Goal: Transaction & Acquisition: Purchase product/service

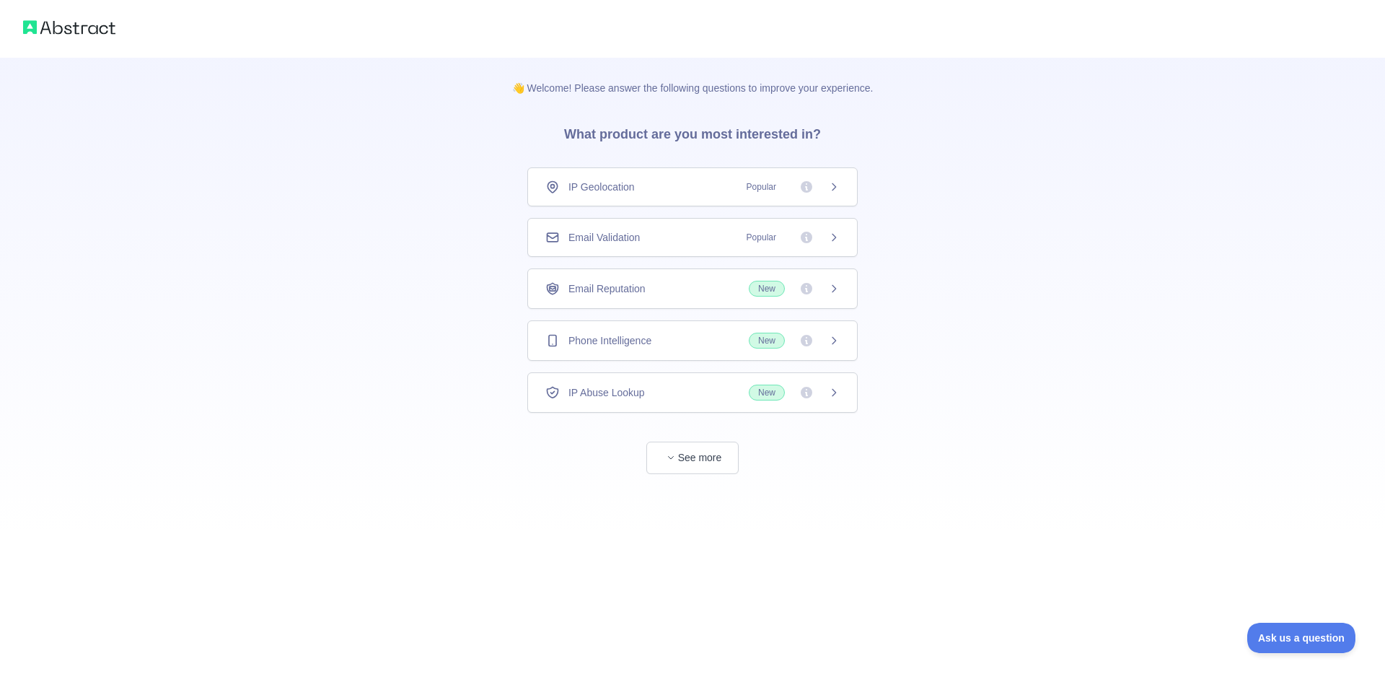
click at [834, 237] on icon at bounding box center [834, 238] width 12 height 12
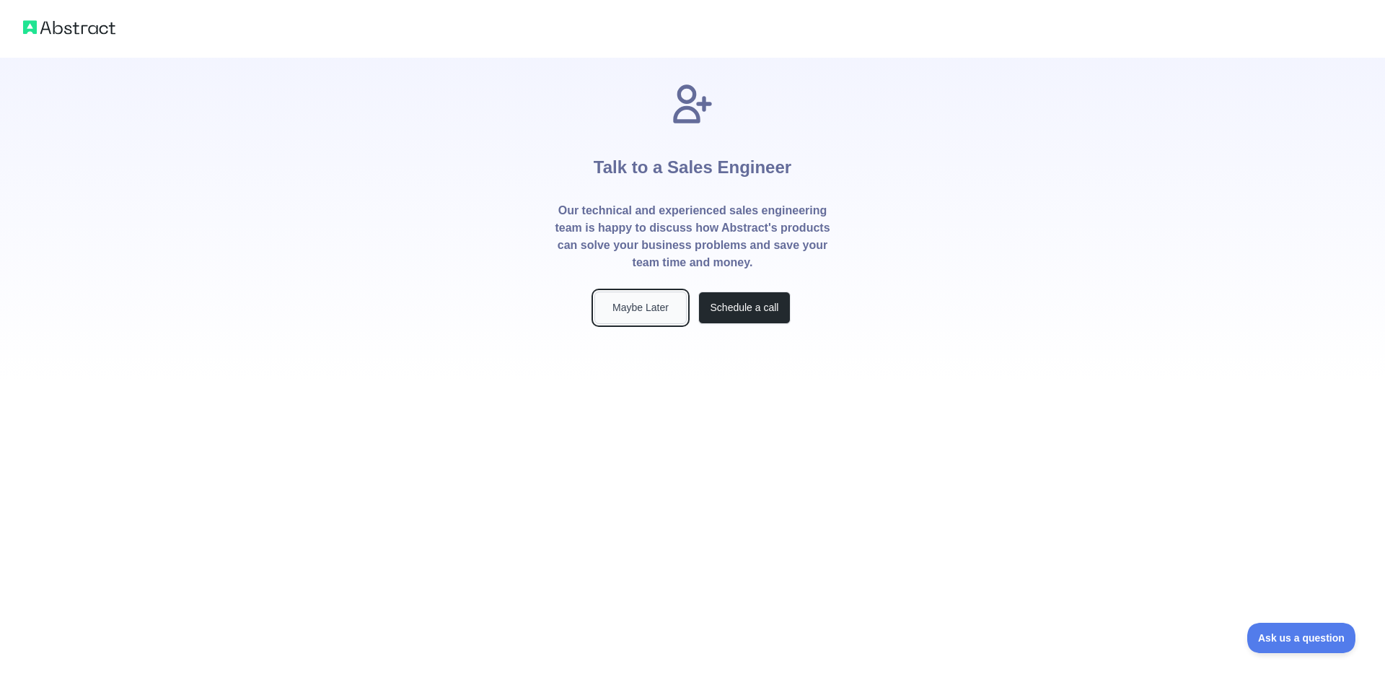
click at [658, 313] on button "Maybe Later" at bounding box center [640, 307] width 92 height 32
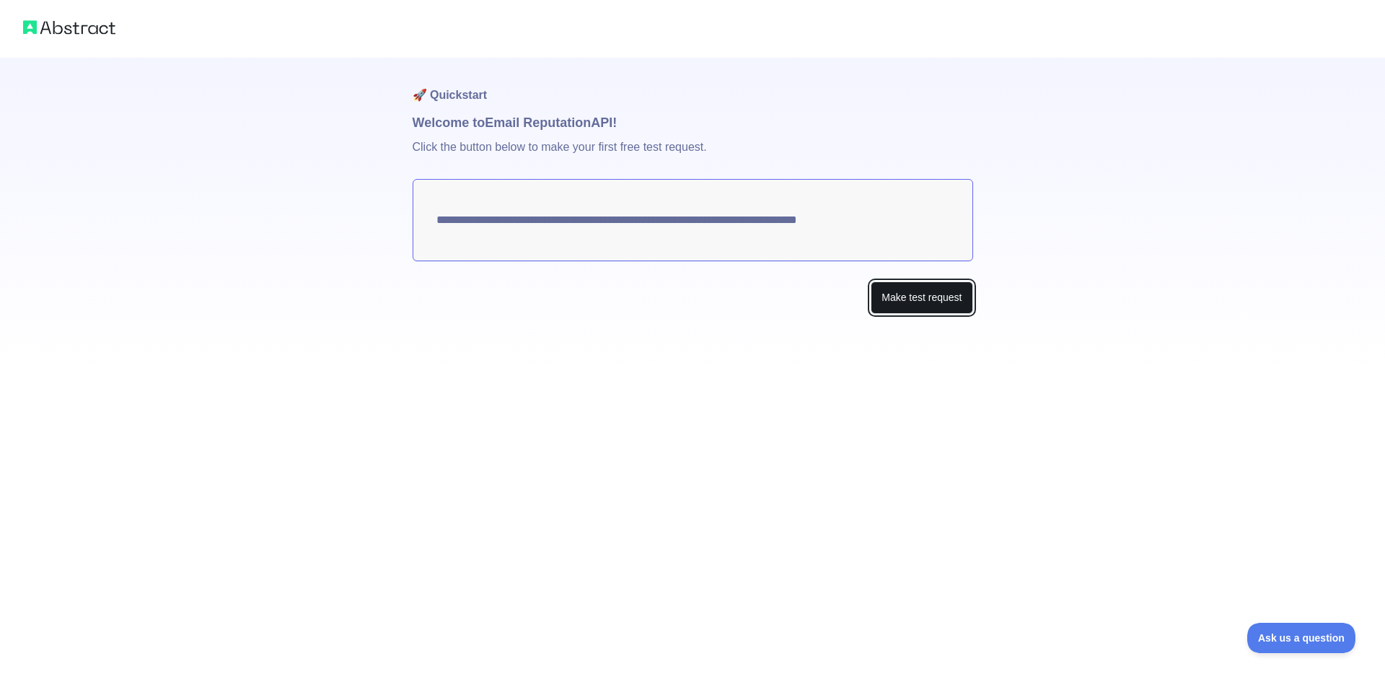
click at [915, 301] on button "Make test request" at bounding box center [922, 297] width 102 height 32
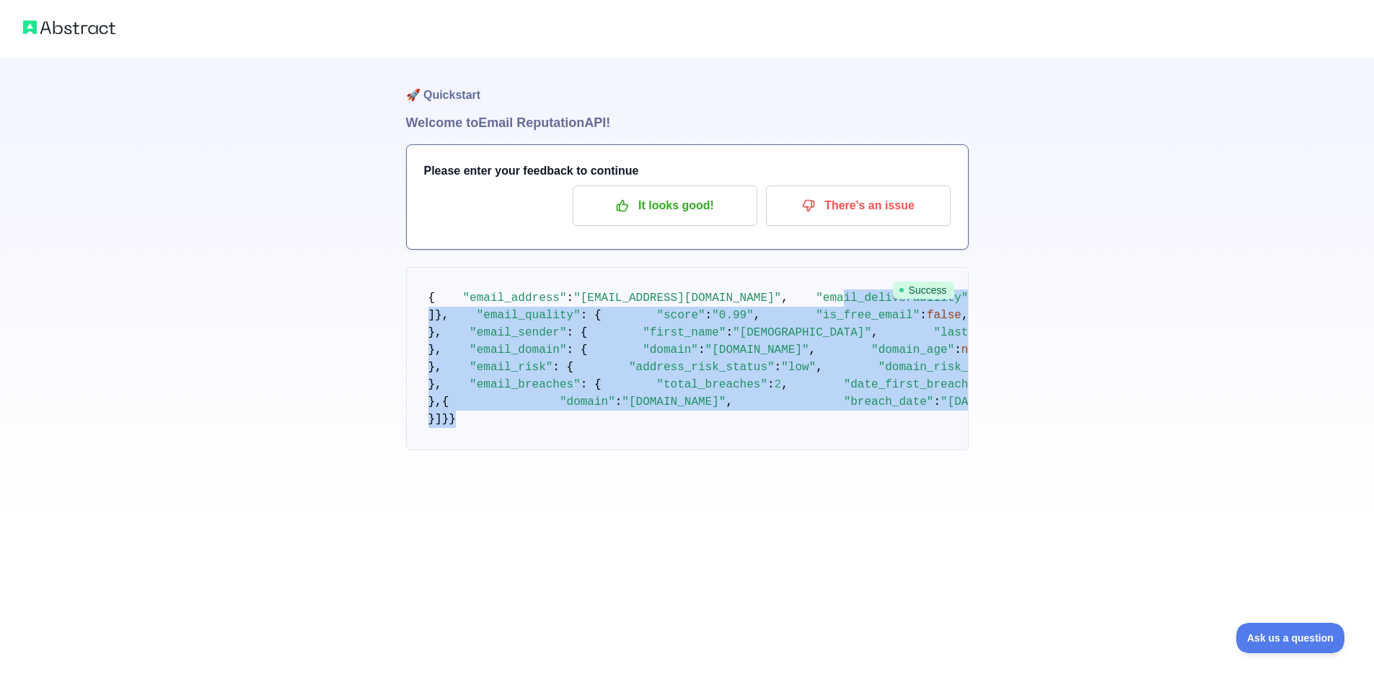
scroll to position [109, 0]
drag, startPoint x: 477, startPoint y: 597, endPoint x: 422, endPoint y: 182, distance: 418.4
click at [422, 267] on pre "{ "email_address" : "[EMAIL_ADDRESS][DOMAIN_NAME]" , "email_deliverability" : {…" at bounding box center [687, 358] width 563 height 183
click at [995, 294] on div "🚀 Quickstart Welcome to Email Reputation API! Please enter your feedback to con…" at bounding box center [687, 254] width 1374 height 508
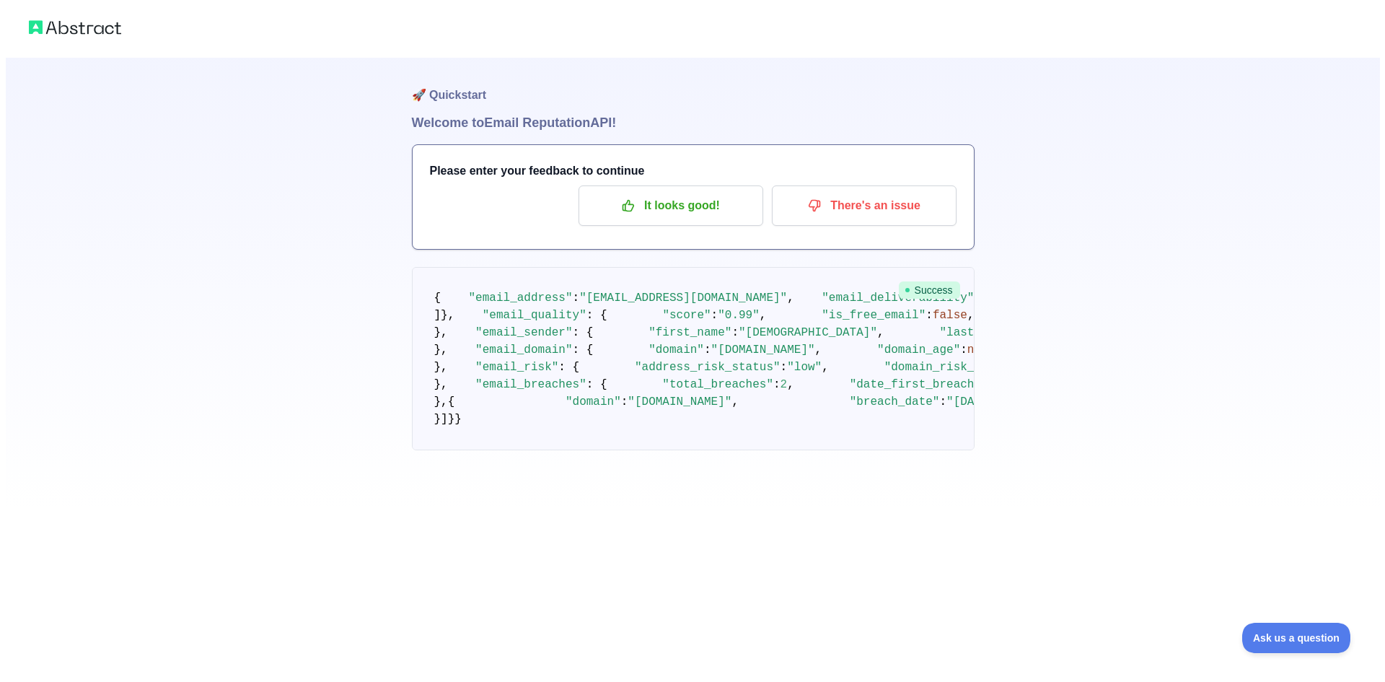
scroll to position [0, 0]
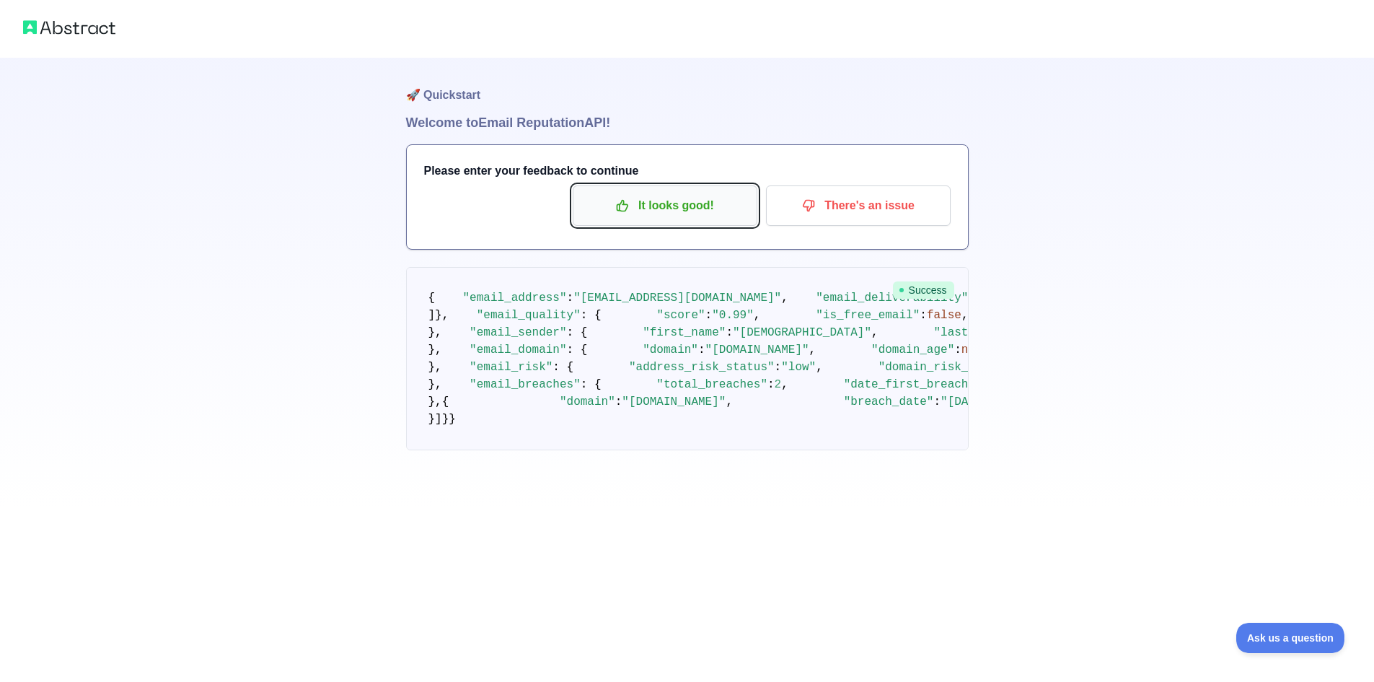
click at [672, 208] on p "It looks good!" at bounding box center [665, 205] width 163 height 25
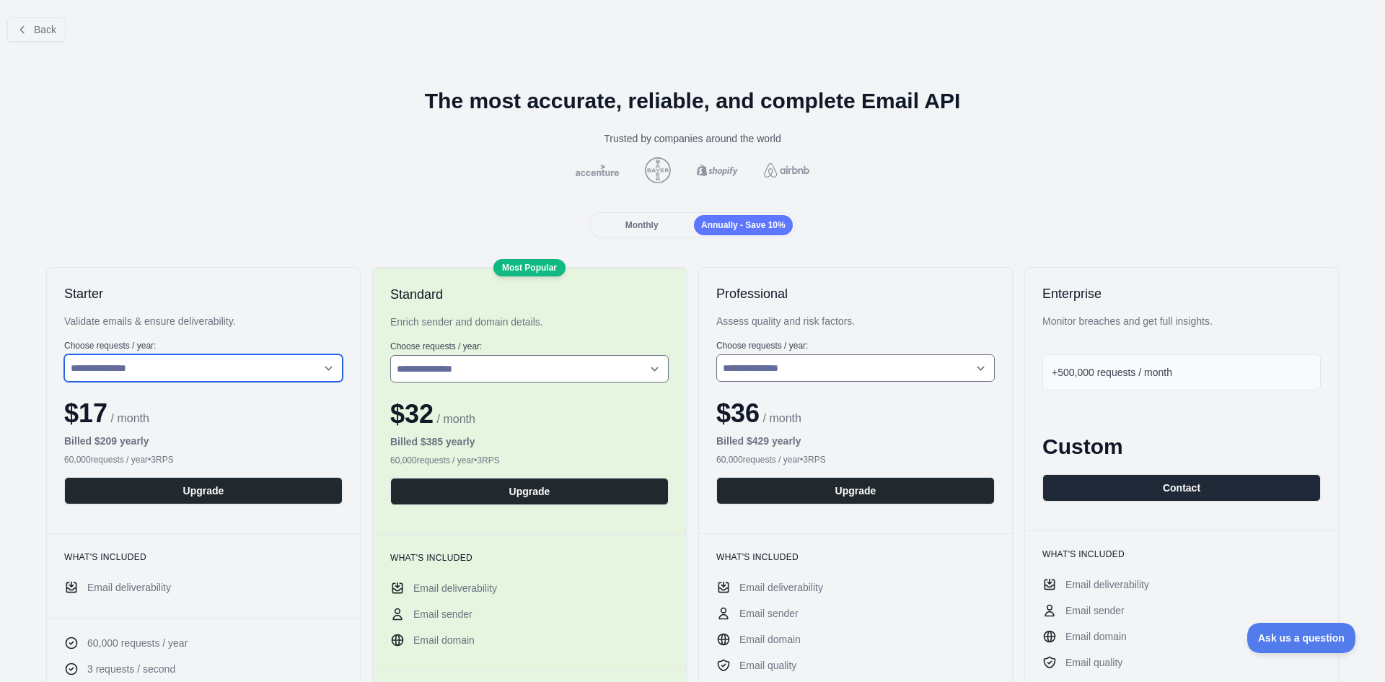
click at [328, 368] on select "**********" at bounding box center [203, 367] width 278 height 27
click at [348, 221] on div "Monthly Annually - Save 10%" at bounding box center [693, 225] width 1362 height 26
click at [50, 32] on span "Back" at bounding box center [45, 30] width 22 height 12
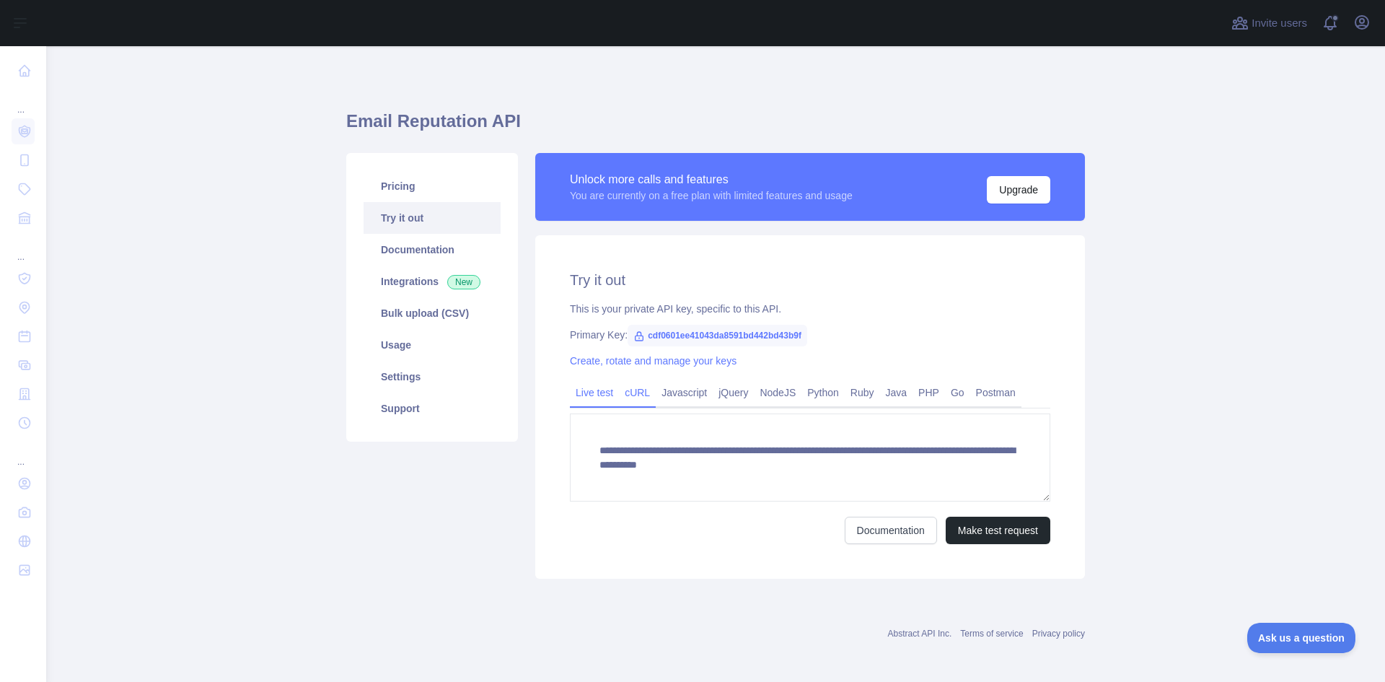
click at [635, 394] on link "cURL" at bounding box center [637, 392] width 37 height 23
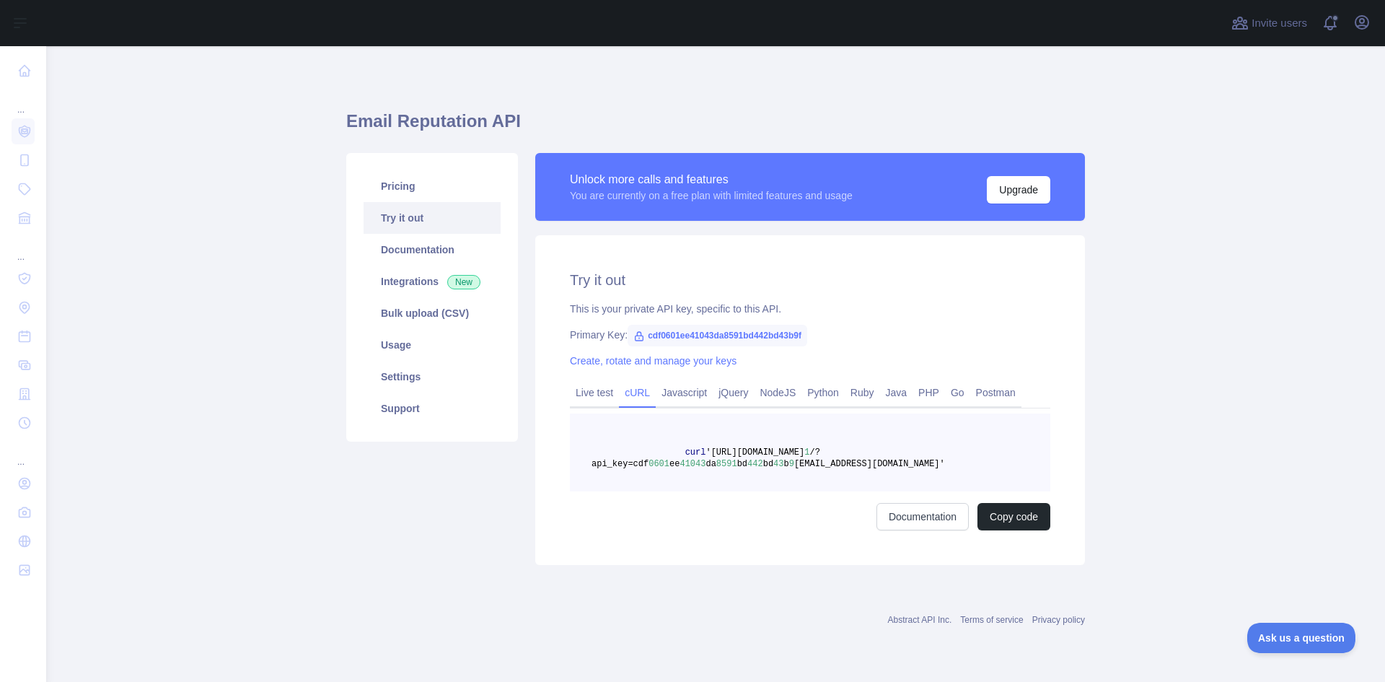
click at [643, 334] on span "cdf0601ee41043da8591bd442bd43b9f" at bounding box center [718, 336] width 180 height 22
drag, startPoint x: 643, startPoint y: 334, endPoint x: 713, endPoint y: 335, distance: 69.3
click at [713, 335] on span "cdf0601ee41043da8591bd442bd43b9f" at bounding box center [718, 336] width 180 height 22
copy span "cdf0601ee41043da8591bd442bd43b9f"
click at [407, 182] on link "Pricing" at bounding box center [432, 186] width 137 height 32
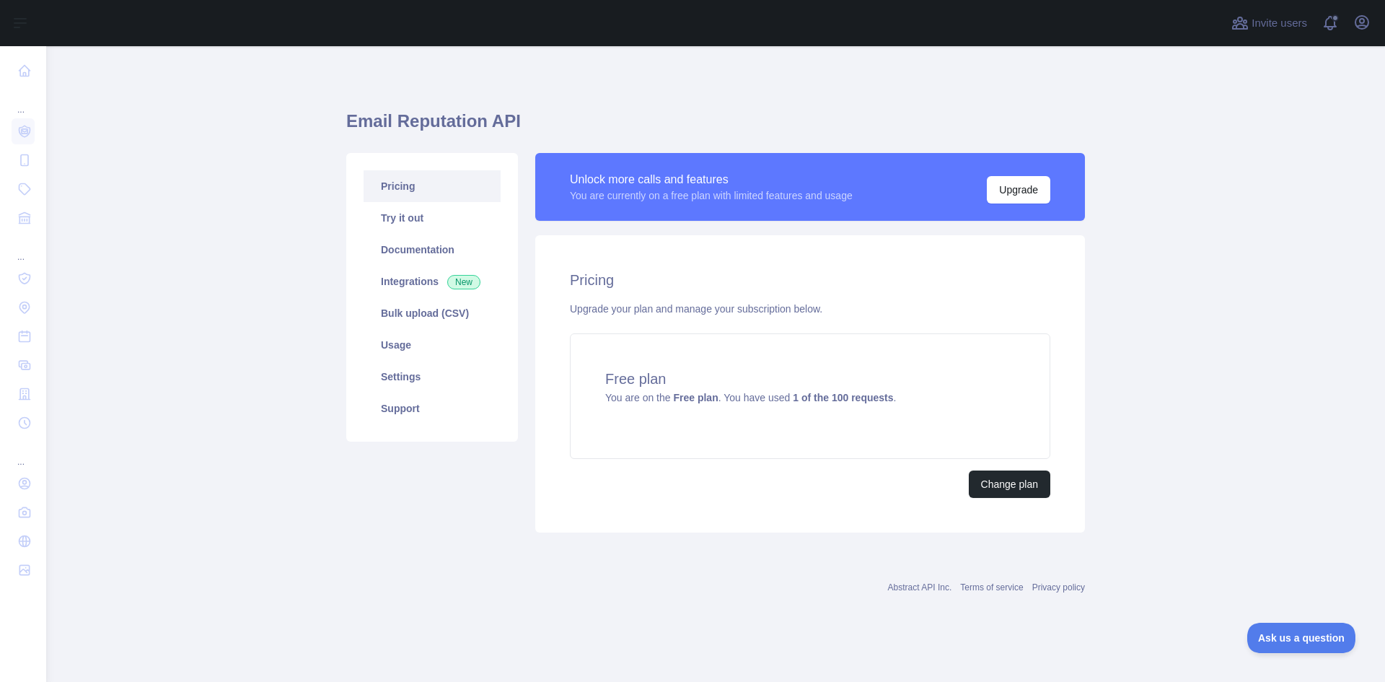
click at [312, 244] on main "Email Reputation API Pricing Try it out Documentation Integrations New Bulk upl…" at bounding box center [715, 363] width 1339 height 635
